Goal: Navigation & Orientation: Find specific page/section

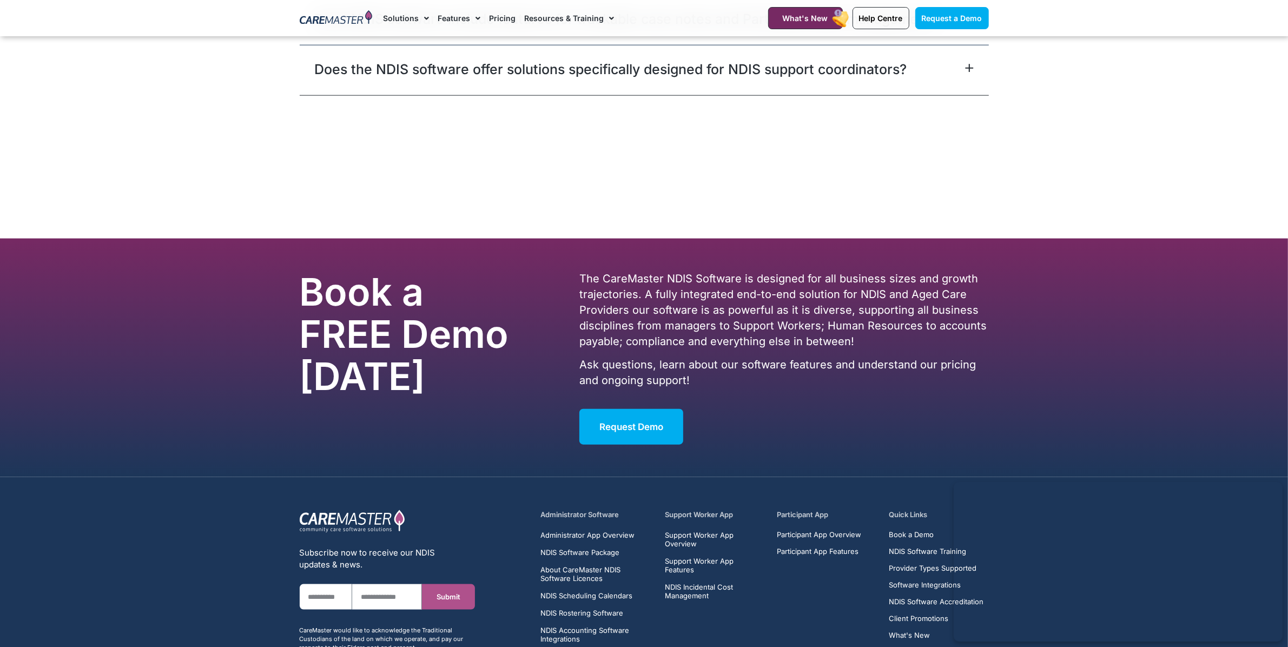
scroll to position [6852, 0]
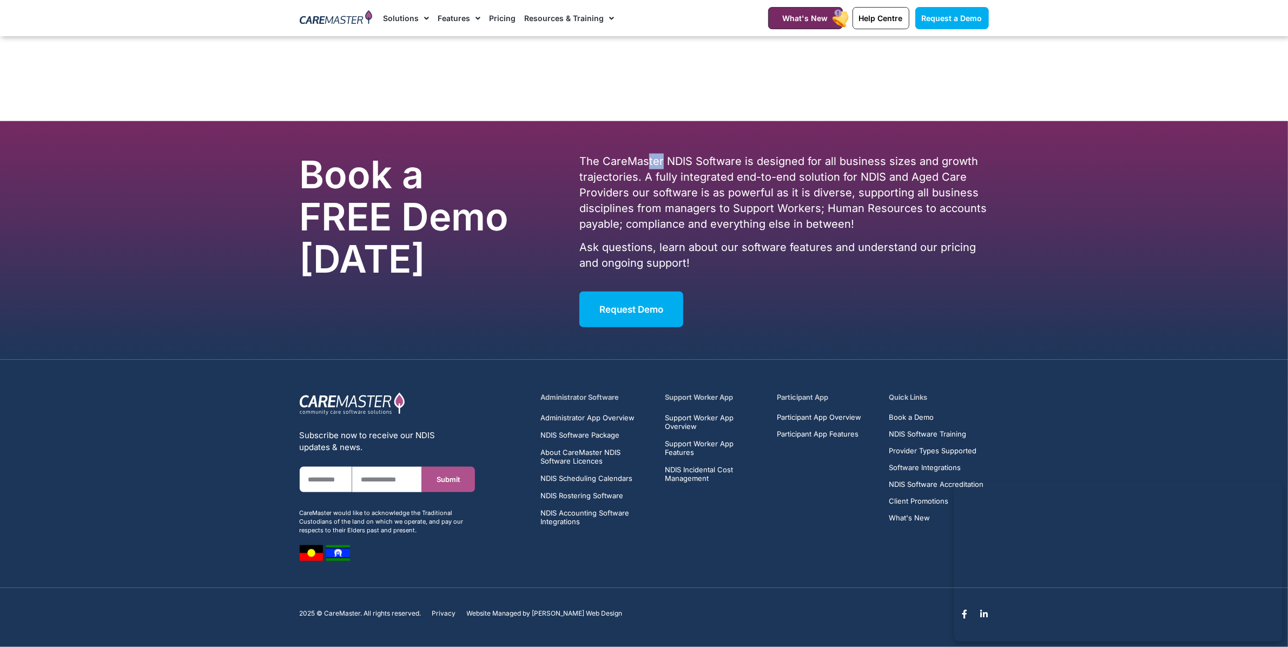
drag, startPoint x: 660, startPoint y: 158, endPoint x: 645, endPoint y: 161, distance: 14.8
click at [645, 161] on p "The CareMaster NDIS Software is designed for all business sizes and growth traj…" at bounding box center [783, 193] width 409 height 78
